Goal: Task Accomplishment & Management: Manage account settings

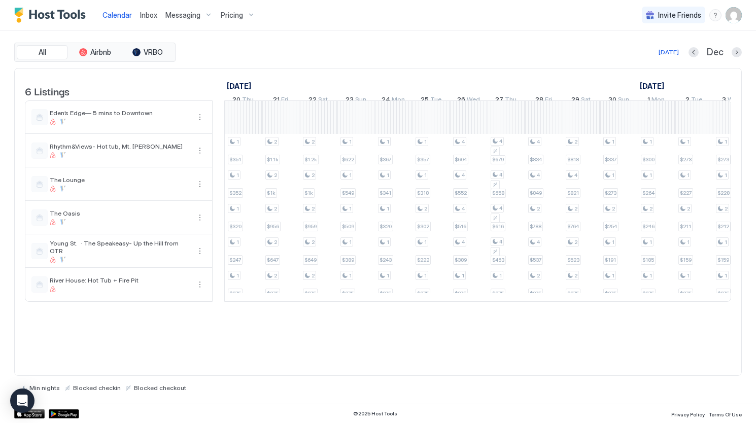
scroll to position [0, 573]
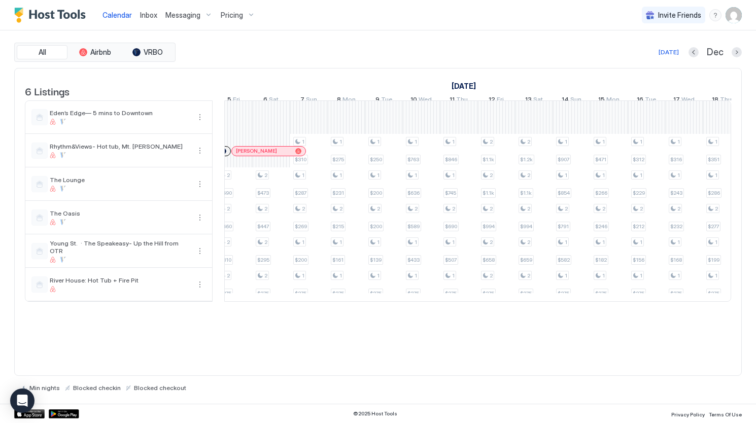
click at [233, 17] on span "Pricing" at bounding box center [232, 15] width 22 height 9
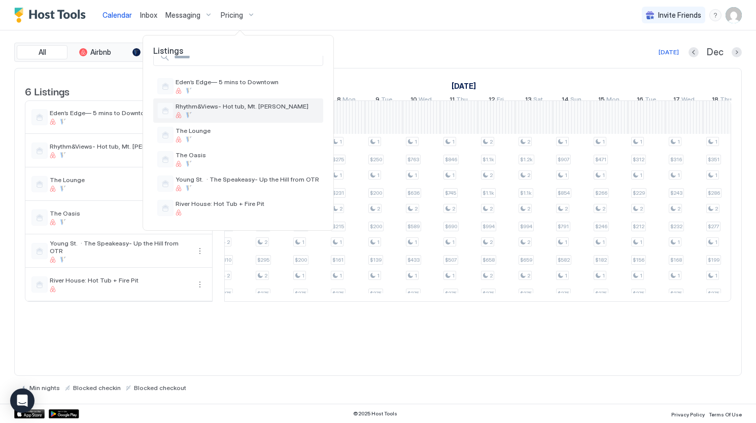
scroll to position [0, 0]
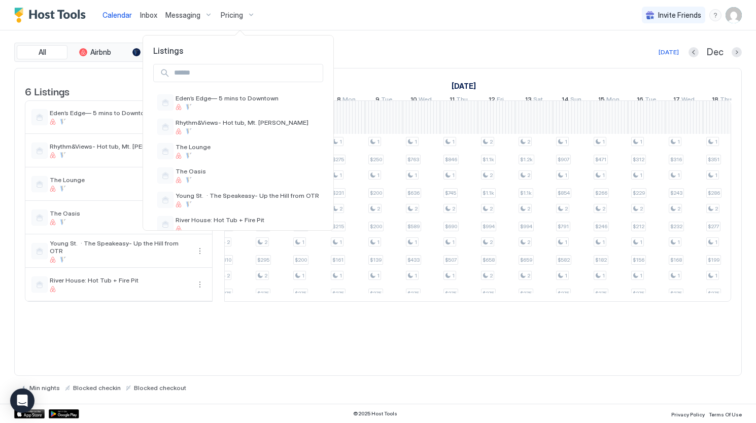
click at [400, 80] on div at bounding box center [378, 211] width 756 height 423
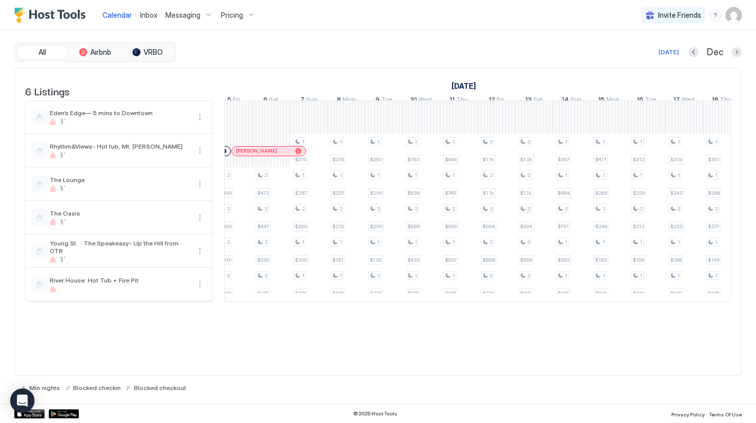
click at [223, 16] on span "Pricing" at bounding box center [232, 15] width 22 height 9
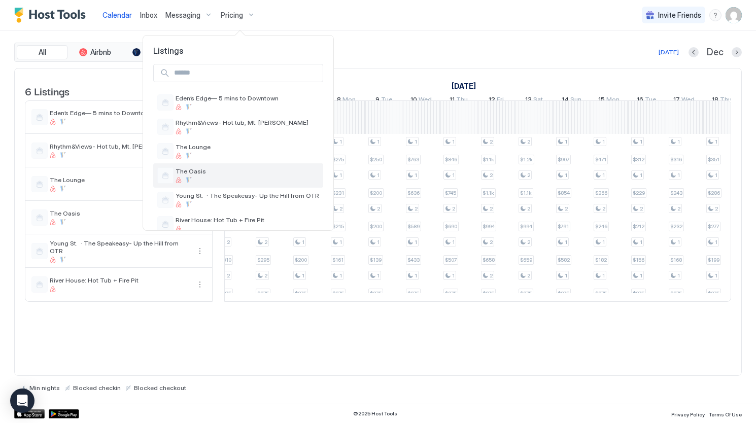
scroll to position [16, 0]
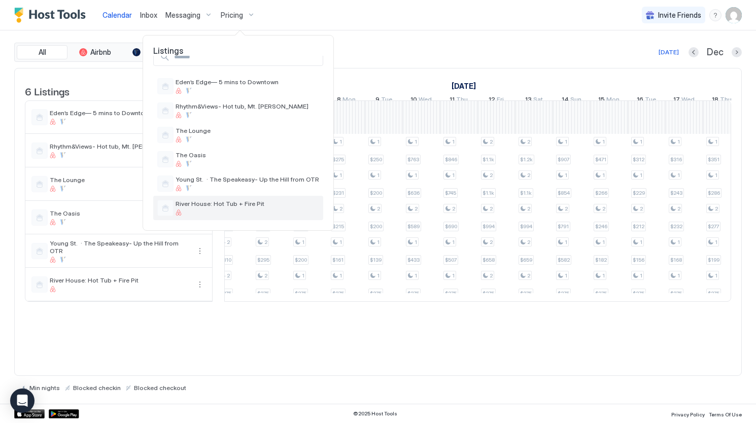
click at [214, 205] on span "River House: Hot Tub + Fire Pit" at bounding box center [248, 204] width 144 height 8
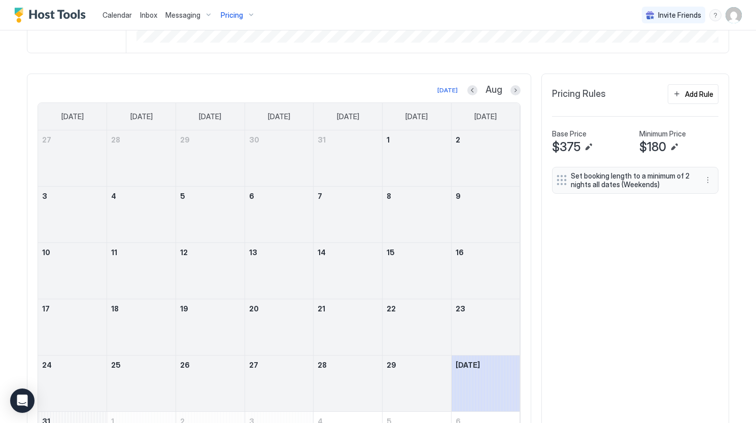
scroll to position [204, 0]
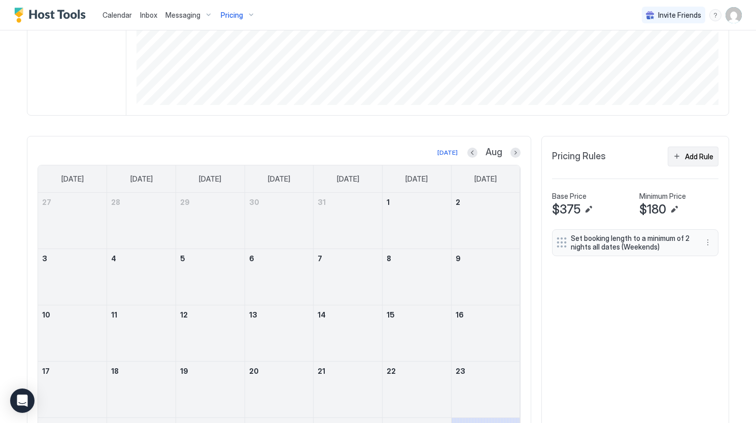
click at [685, 162] on div "Add Rule" at bounding box center [699, 156] width 28 height 11
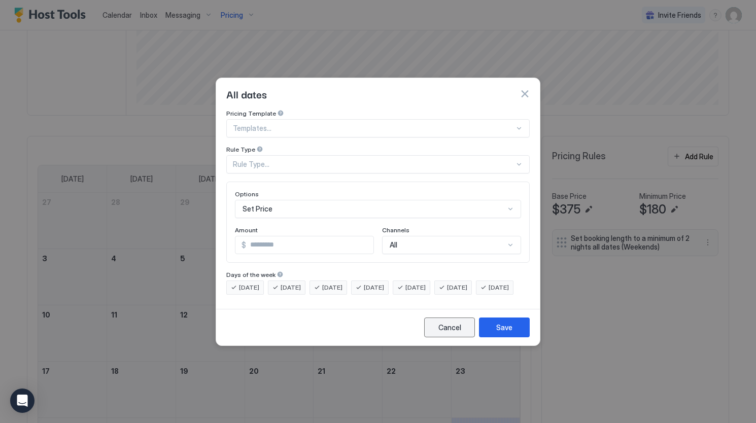
click at [447, 333] on div "Cancel" at bounding box center [449, 327] width 23 height 11
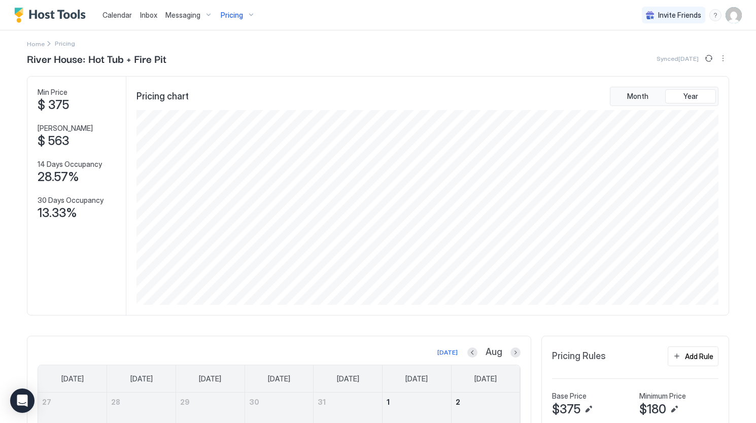
scroll to position [0, 0]
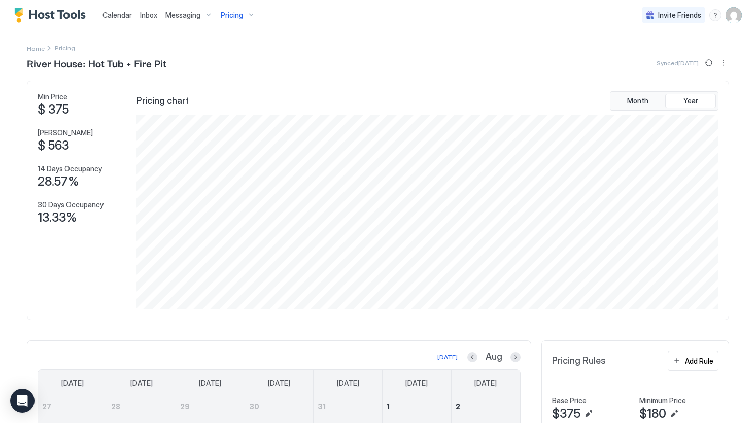
click at [246, 14] on div "Pricing" at bounding box center [238, 15] width 43 height 17
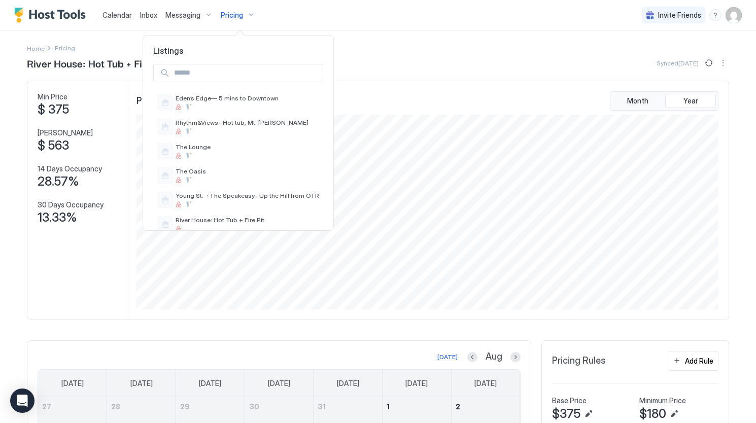
click at [390, 114] on div at bounding box center [378, 211] width 756 height 423
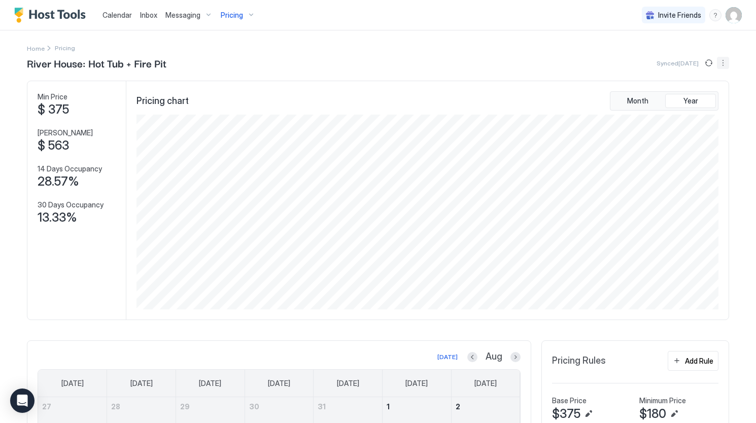
click at [718, 64] on button "More options" at bounding box center [723, 63] width 12 height 12
click at [702, 93] on span "Listing Settings" at bounding box center [701, 94] width 45 height 8
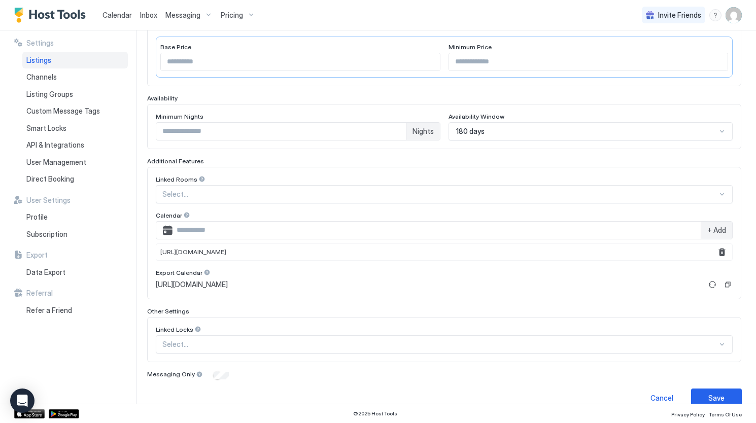
scroll to position [223, 0]
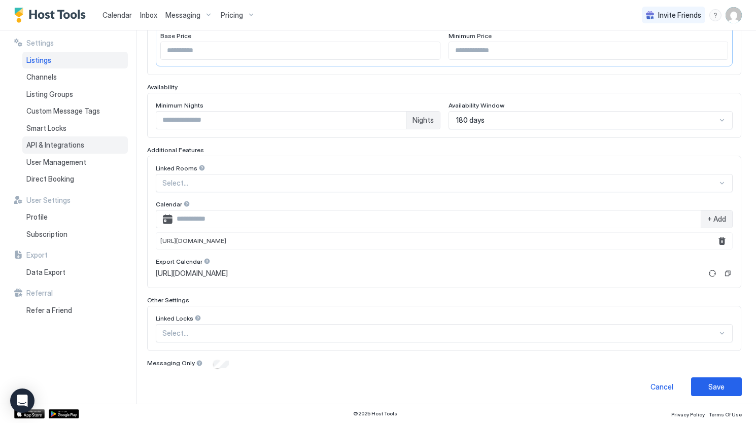
click at [91, 141] on div "API & Integrations" at bounding box center [75, 144] width 106 height 17
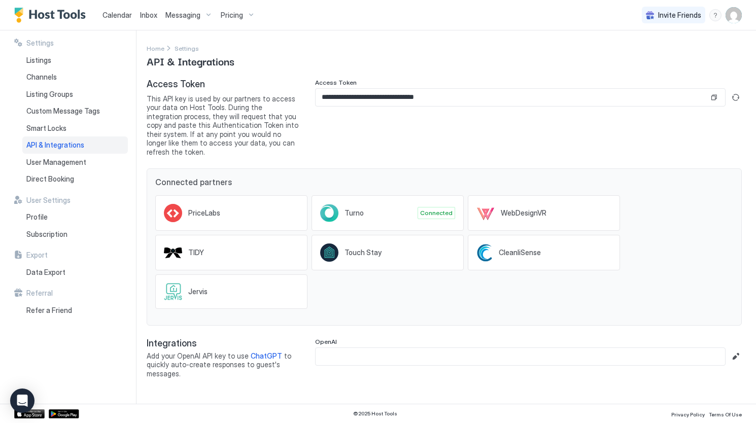
click at [230, 19] on span "Pricing" at bounding box center [232, 15] width 22 height 9
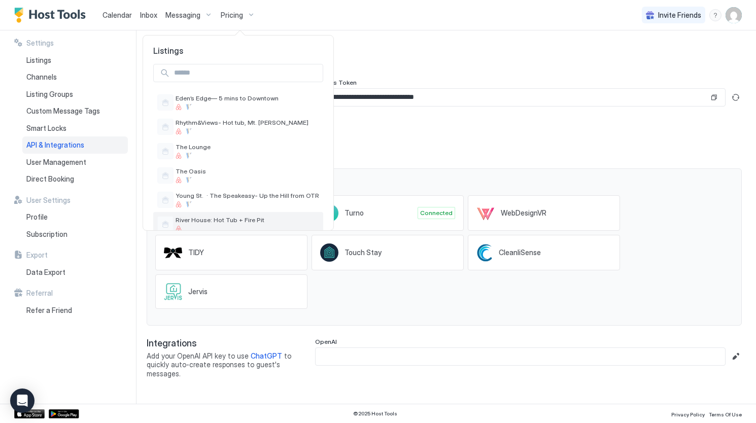
click at [196, 219] on span "River House: Hot Tub + Fire Pit" at bounding box center [248, 220] width 144 height 8
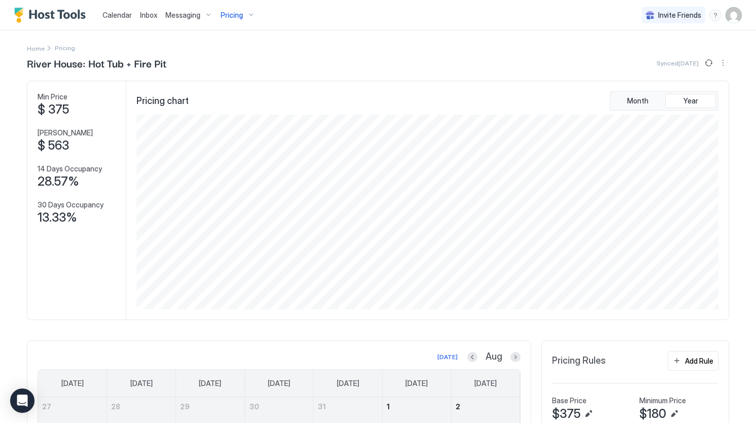
click at [715, 71] on div "River House: Hot Tub + Fire Pit Synced [DATE] Min Price $ 375 Max Price $ 563 1…" at bounding box center [378, 405] width 702 height 701
click at [718, 69] on div "River House: Hot Tub + Fire Pit Synced [DATE]" at bounding box center [378, 62] width 702 height 15
click at [718, 66] on button "More options" at bounding box center [723, 63] width 12 height 12
click at [687, 98] on div "Listing Settings" at bounding box center [696, 94] width 64 height 16
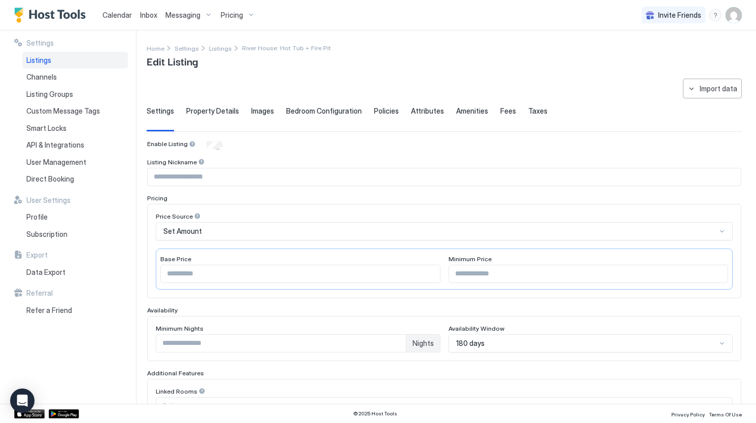
click at [378, 114] on span "Policies" at bounding box center [386, 111] width 25 height 9
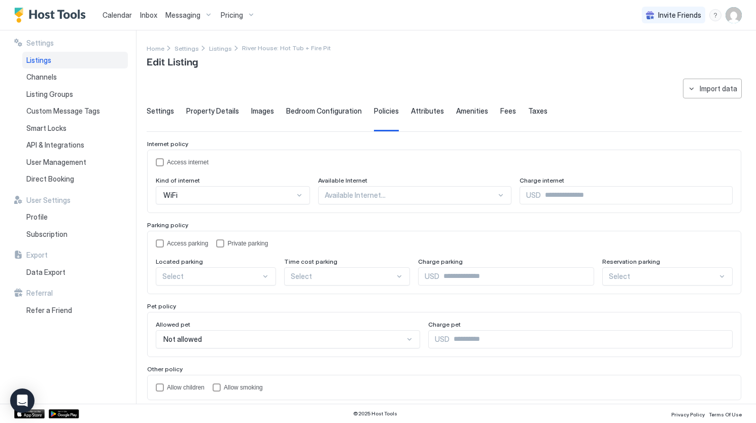
click at [325, 109] on span "Bedroom Configuration" at bounding box center [324, 111] width 76 height 9
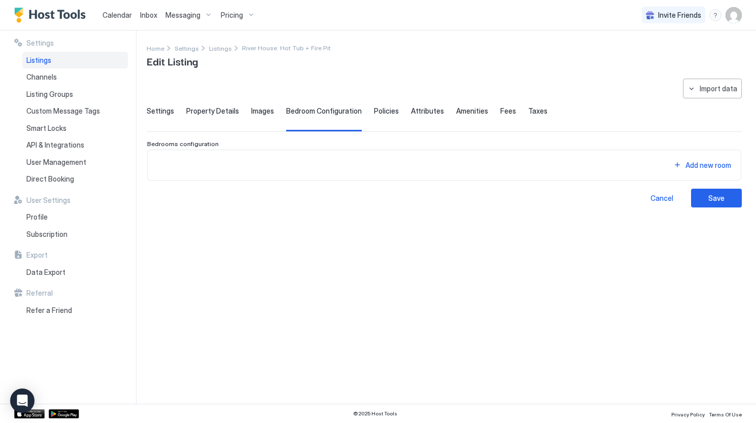
click at [377, 112] on span "Policies" at bounding box center [386, 111] width 25 height 9
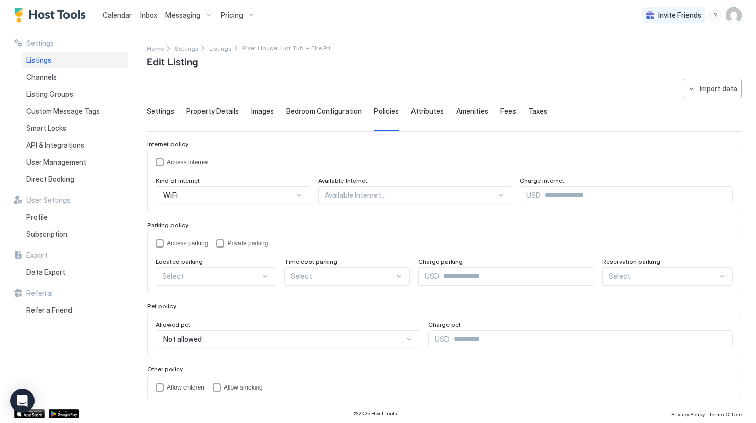
click at [163, 113] on span "Settings" at bounding box center [160, 111] width 27 height 9
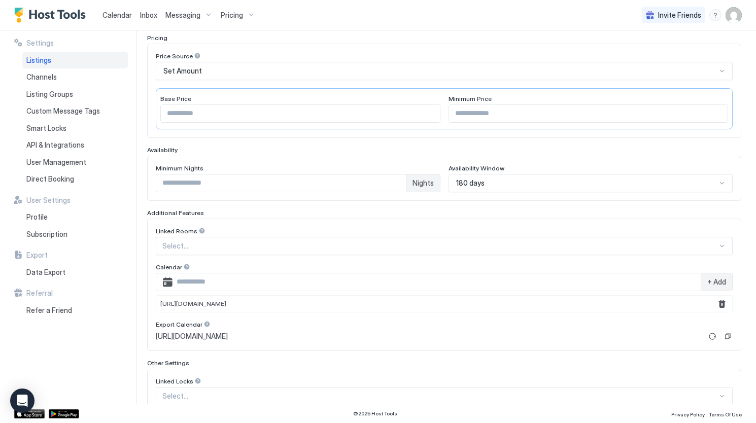
scroll to position [155, 0]
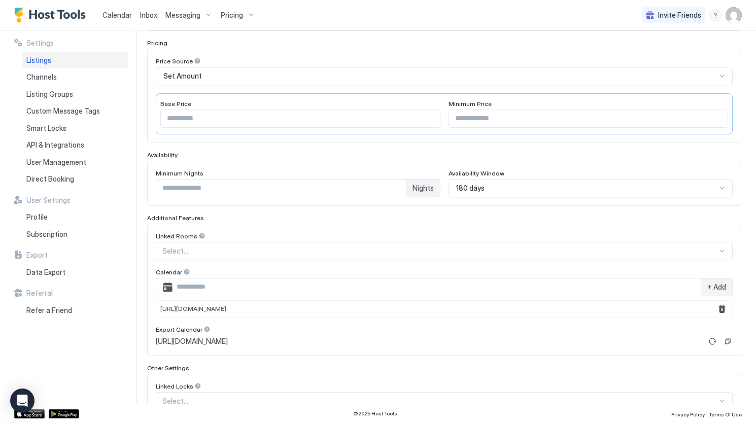
click at [224, 18] on span "Pricing" at bounding box center [232, 15] width 22 height 9
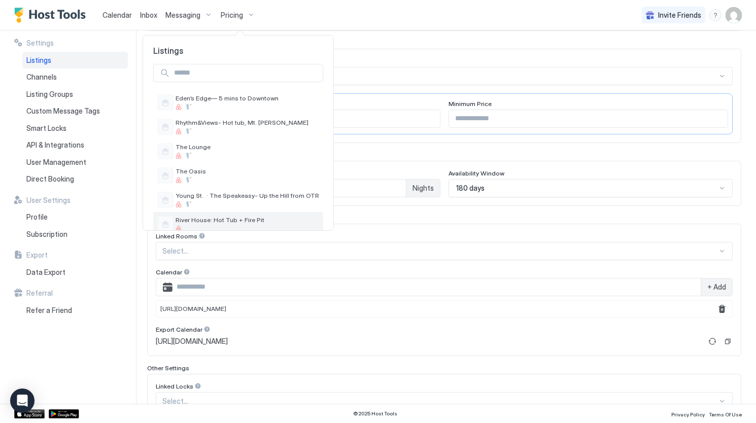
click at [190, 218] on span "River House: Hot Tub + Fire Pit" at bounding box center [248, 220] width 144 height 8
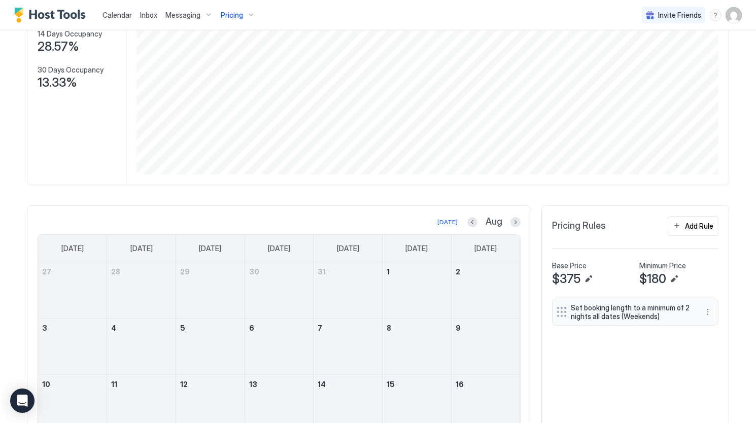
scroll to position [136, 0]
click at [574, 285] on span "$375" at bounding box center [566, 277] width 28 height 15
click at [589, 284] on button "Edit" at bounding box center [588, 277] width 12 height 12
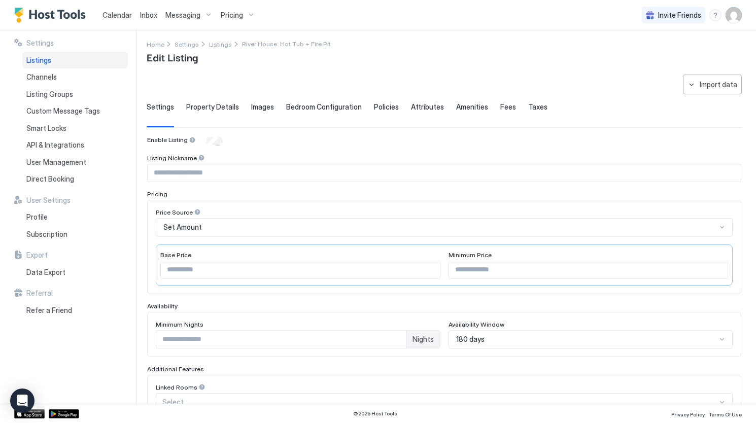
scroll to position [6, 0]
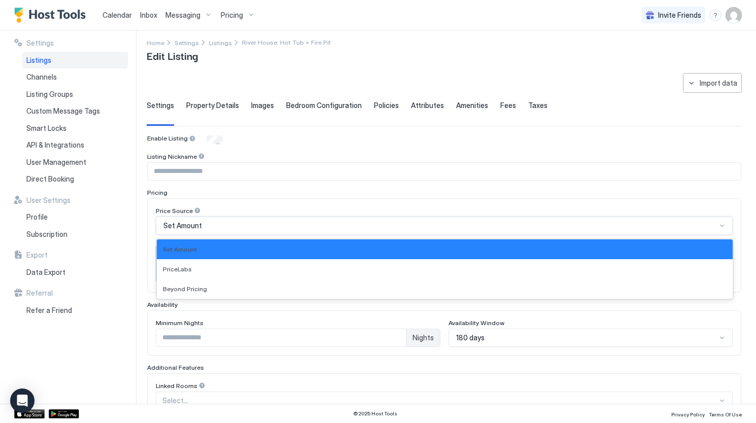
click at [229, 222] on div "Set Amount" at bounding box center [439, 225] width 553 height 9
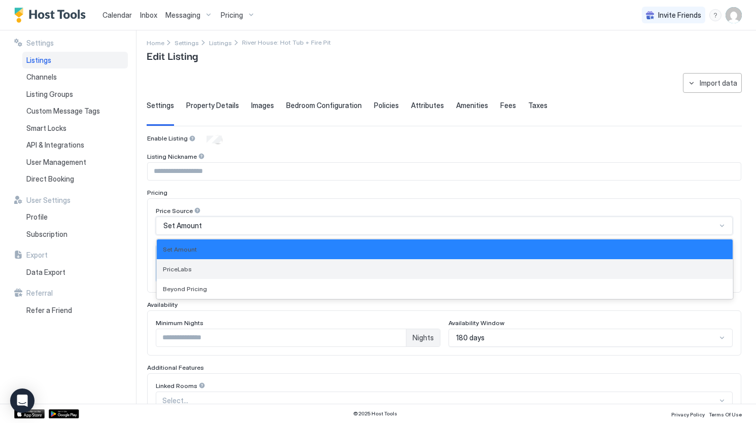
click at [217, 268] on div "PriceLabs" at bounding box center [445, 269] width 564 height 8
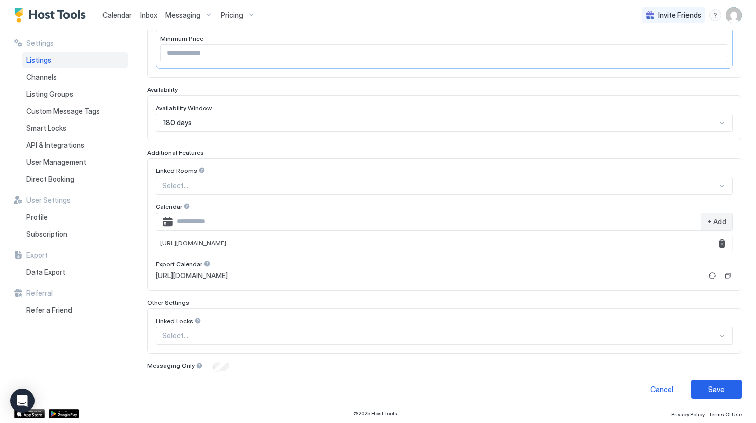
scroll to position [223, 0]
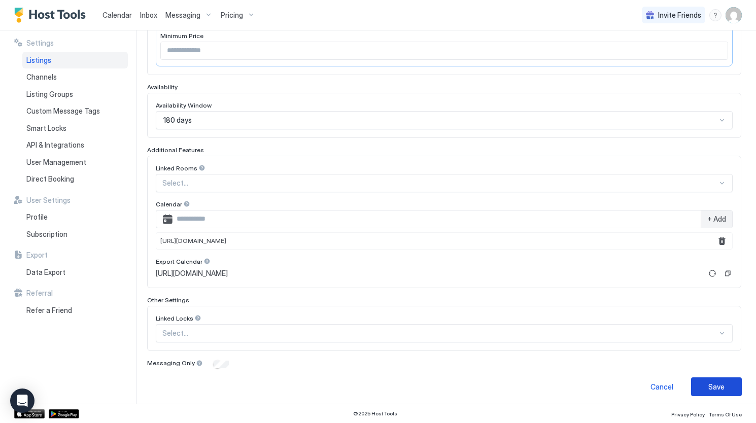
click at [720, 390] on button "Save" at bounding box center [716, 386] width 51 height 19
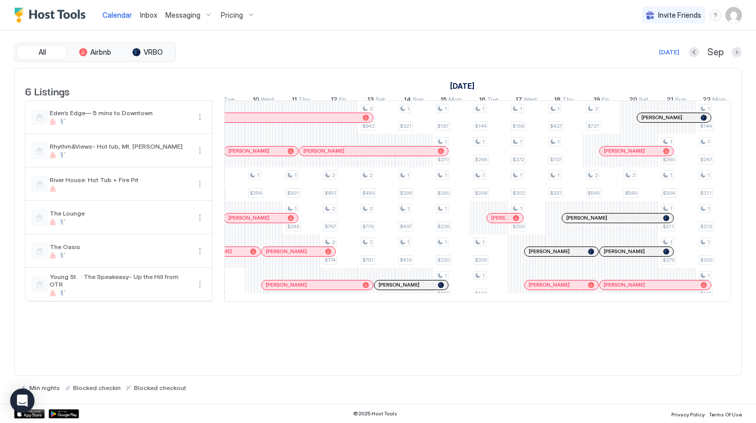
scroll to position [0, 1161]
